Goal: Find specific page/section: Find specific page/section

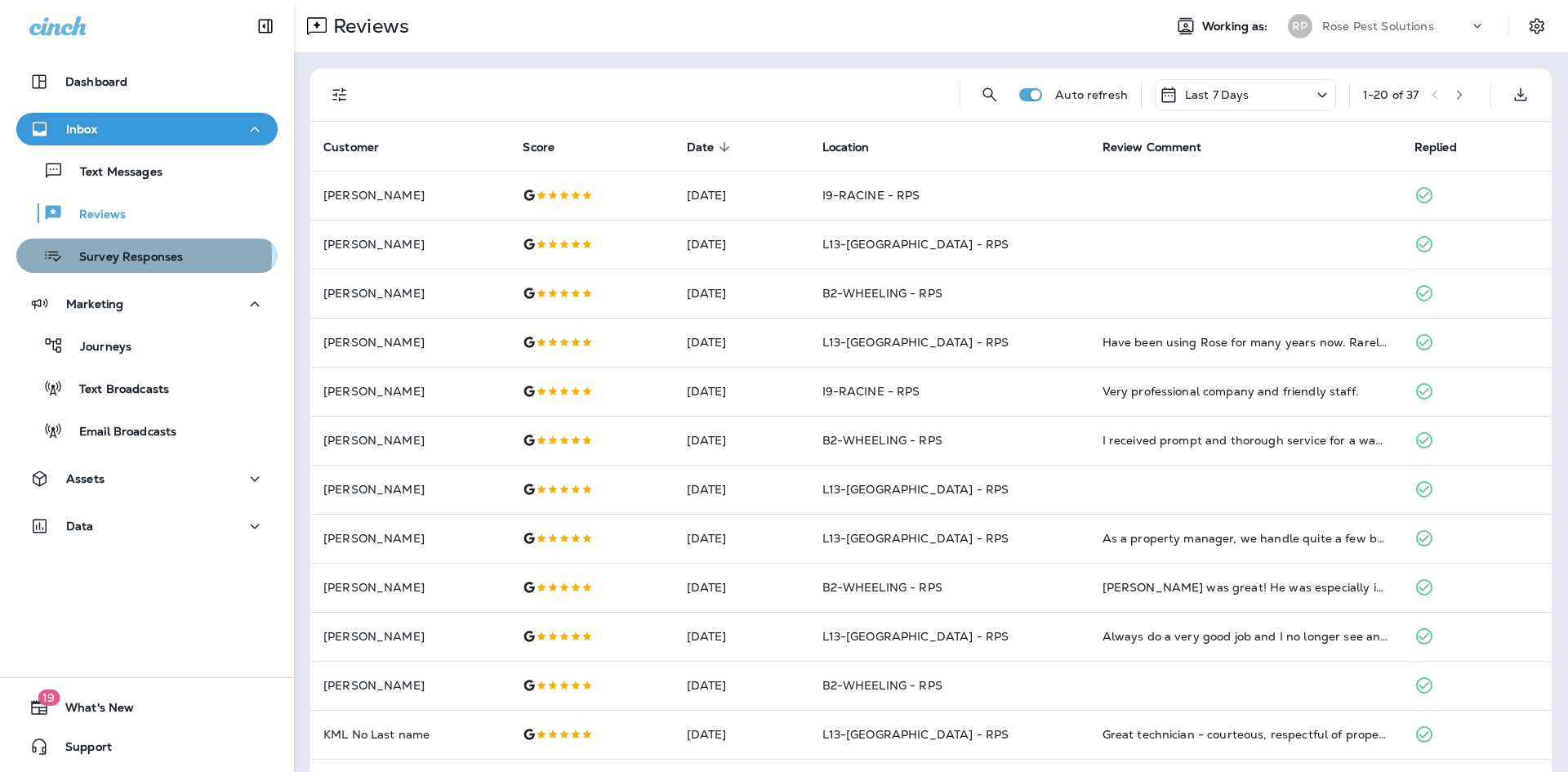
click at [132, 256] on p "Survey Responses" at bounding box center [122, 257] width 120 height 15
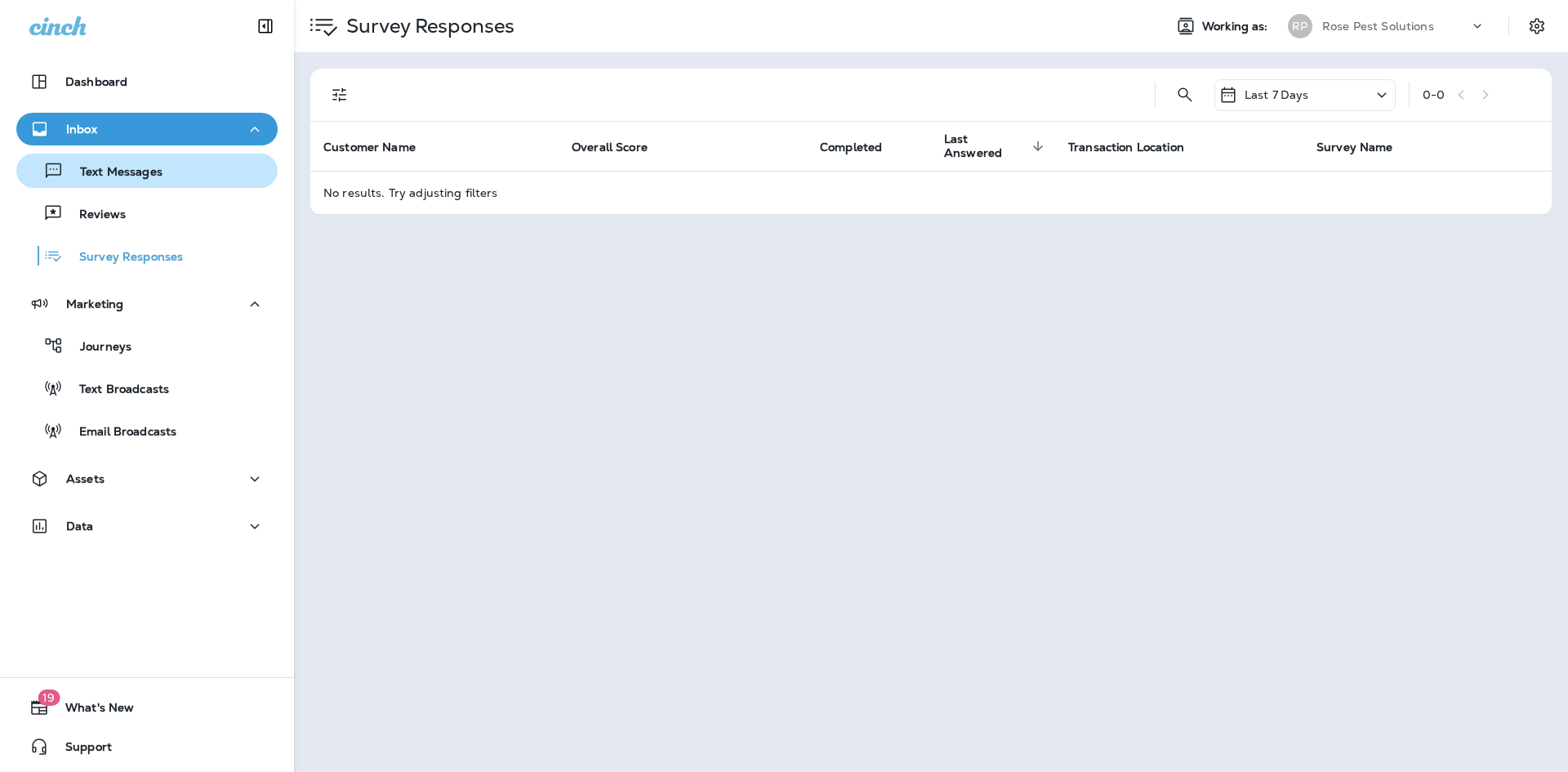
click at [134, 172] on p "Text Messages" at bounding box center [113, 172] width 99 height 15
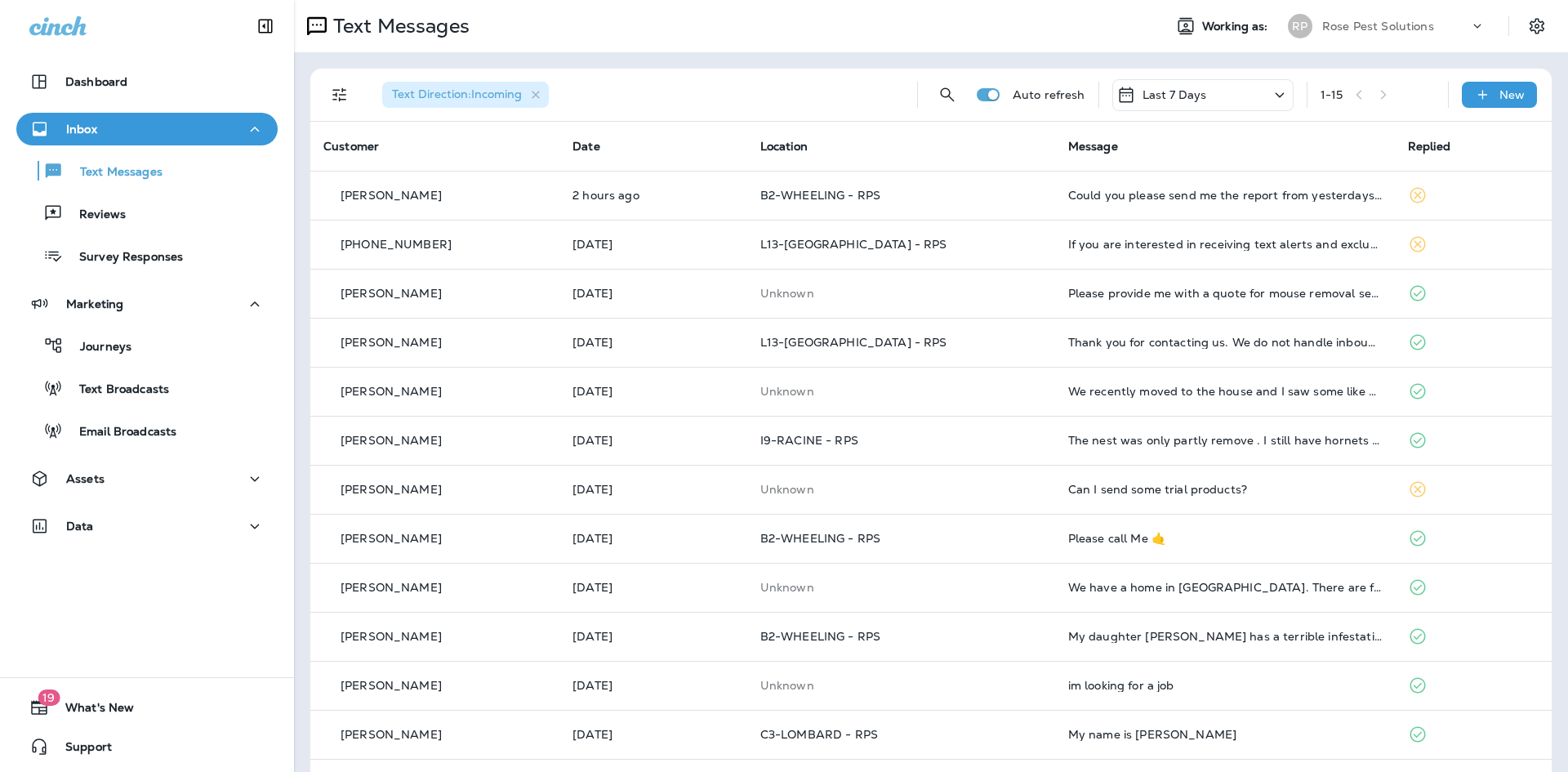
click at [808, 153] on span "Location" at bounding box center [784, 146] width 47 height 15
click at [801, 136] on th "Location" at bounding box center [901, 146] width 308 height 49
click at [787, 147] on span "Location" at bounding box center [784, 146] width 47 height 15
click at [133, 223] on div "Reviews" at bounding box center [146, 213] width 248 height 25
